Goal: Communication & Community: Answer question/provide support

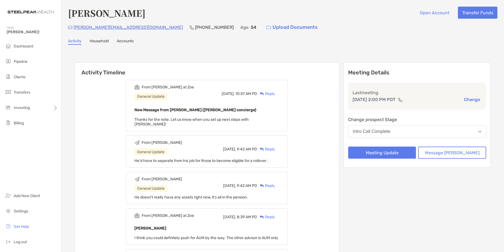
click at [275, 94] on div "Reply" at bounding box center [266, 94] width 18 height 6
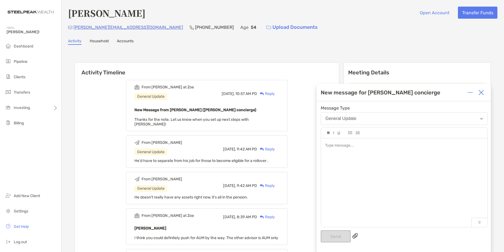
click at [367, 149] on div at bounding box center [404, 179] width 167 height 83
click at [331, 235] on button "Send" at bounding box center [336, 236] width 30 height 12
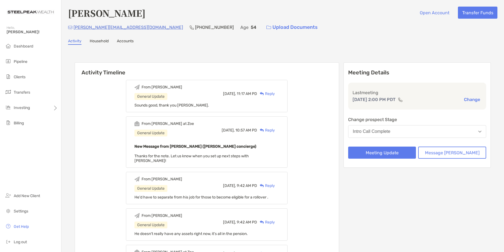
click at [326, 31] on div "[PERSON_NAME][EMAIL_ADDRESS][DOMAIN_NAME] [PHONE_NUMBER] Age [DEMOGRAPHIC_DATA]…" at bounding box center [282, 27] width 429 height 12
click at [276, 41] on div "Activity Household Accounts" at bounding box center [282, 42] width 429 height 6
click at [160, 44] on div "Activity Household Accounts" at bounding box center [282, 42] width 429 height 6
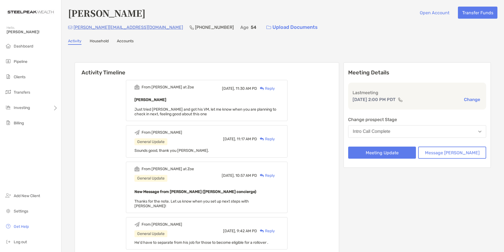
click at [275, 86] on div "Reply" at bounding box center [266, 89] width 18 height 6
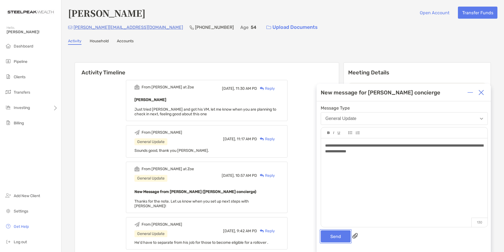
click at [338, 239] on button "Send" at bounding box center [336, 236] width 30 height 12
